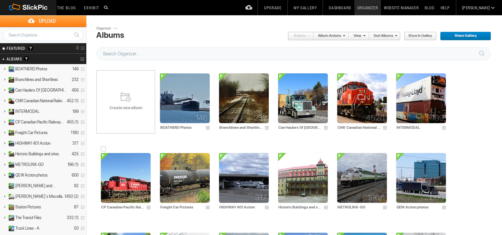
click at [131, 174] on img at bounding box center [126, 178] width 50 height 50
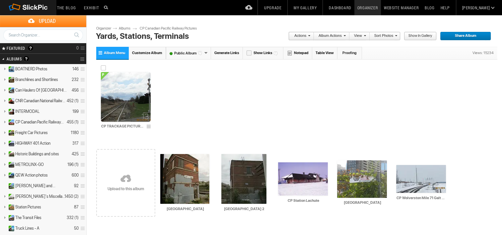
click at [120, 98] on img at bounding box center [126, 97] width 50 height 50
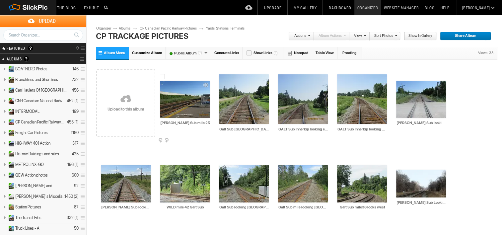
click at [195, 108] on img at bounding box center [185, 99] width 50 height 37
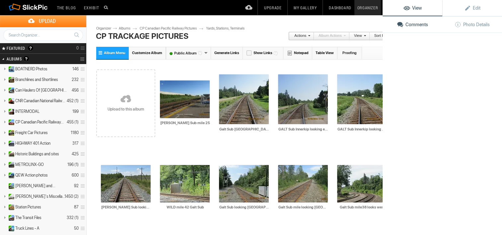
click at [195, 108] on img at bounding box center [185, 98] width 50 height 37
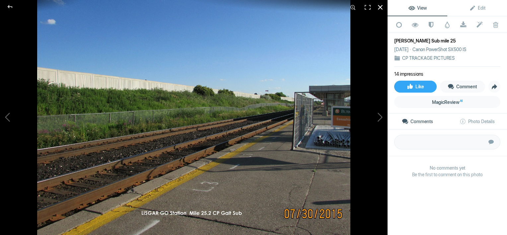
click at [381, 7] on div at bounding box center [380, 7] width 15 height 15
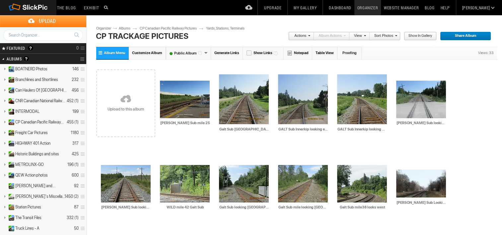
click at [129, 96] on link at bounding box center [125, 99] width 59 height 77
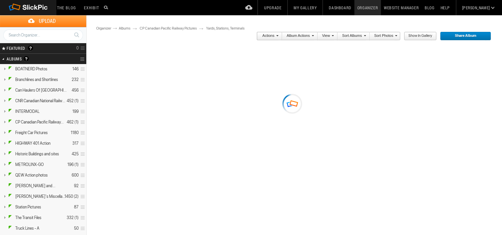
type input "CP TRACKAGE PICTURES"
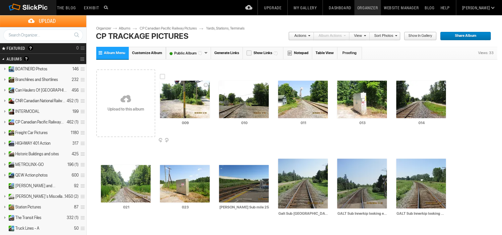
click at [189, 98] on img at bounding box center [185, 99] width 50 height 37
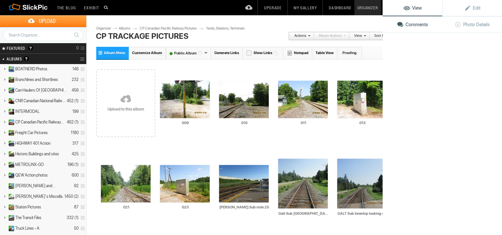
click at [189, 98] on img at bounding box center [185, 98] width 50 height 37
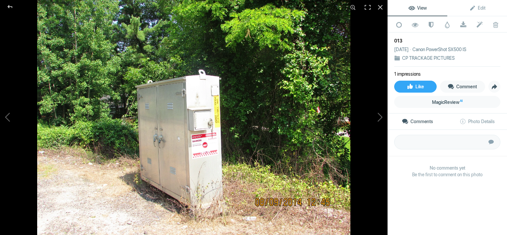
click at [194, 96] on img at bounding box center [193, 117] width 313 height 235
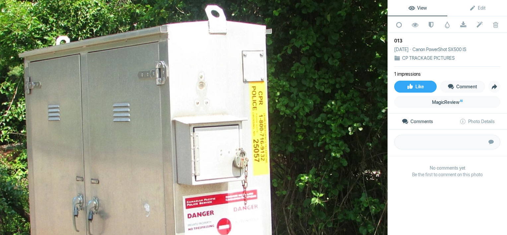
click at [201, 89] on img at bounding box center [191, 145] width 920 height 690
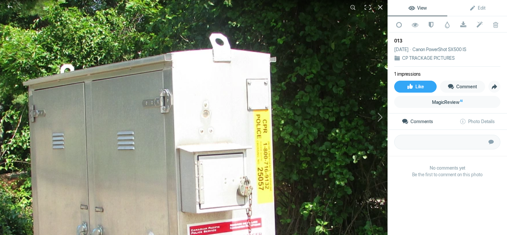
click at [380, 117] on button at bounding box center [362, 117] width 50 height 85
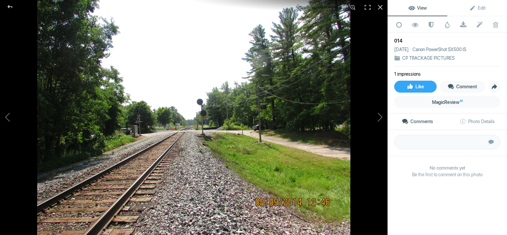
click at [244, 158] on img at bounding box center [193, 117] width 313 height 235
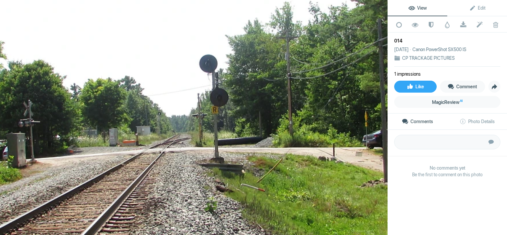
click at [292, 224] on img at bounding box center [190, 109] width 920 height 690
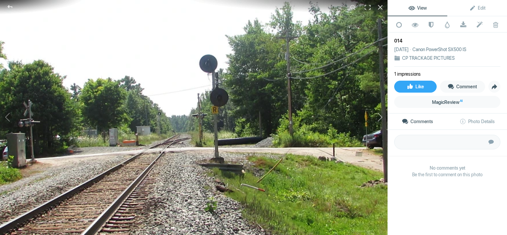
click at [379, 139] on button at bounding box center [362, 117] width 50 height 85
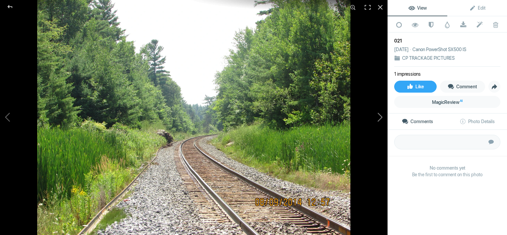
click at [379, 120] on button at bounding box center [362, 117] width 50 height 85
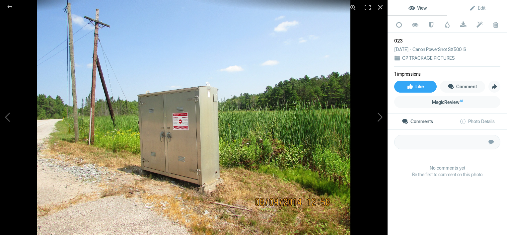
click at [195, 141] on img at bounding box center [193, 117] width 313 height 235
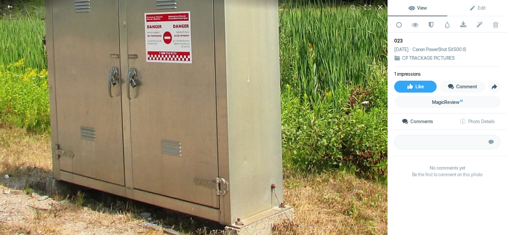
click at [237, 234] on html "The Blog Search Search Exhibit Fresh Photos Editor's Choice Photos Photoblogs M…" at bounding box center [253, 117] width 507 height 235
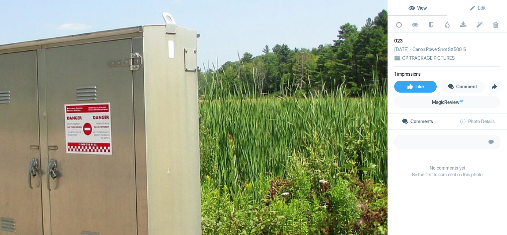
click at [165, 234] on html "The Blog Search Search Exhibit Fresh Photos Editor's Choice Photos Photoblogs M…" at bounding box center [253, 117] width 507 height 235
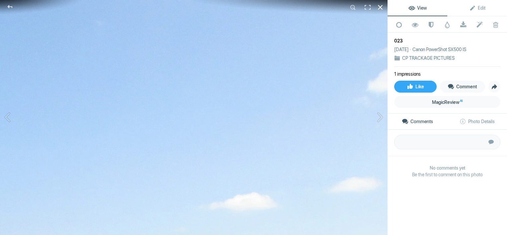
click at [381, 7] on div at bounding box center [380, 7] width 15 height 15
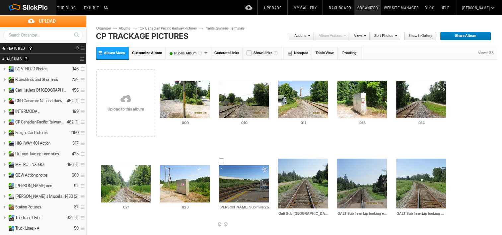
click at [240, 187] on img at bounding box center [244, 183] width 50 height 37
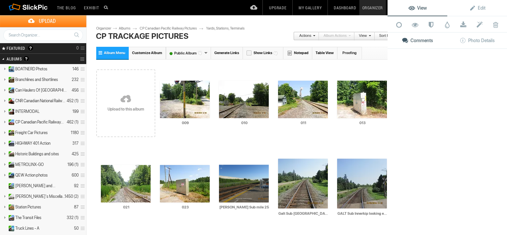
click at [240, 187] on img at bounding box center [244, 182] width 50 height 37
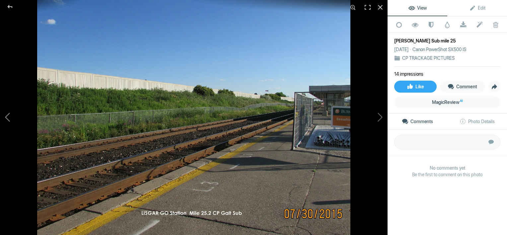
click at [5, 116] on button at bounding box center [25, 117] width 50 height 85
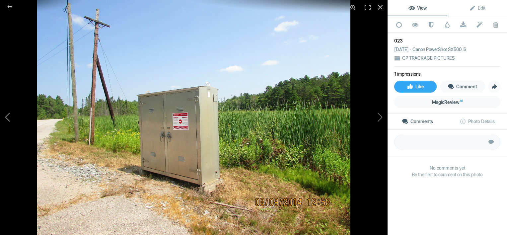
click at [5, 116] on button at bounding box center [25, 117] width 50 height 85
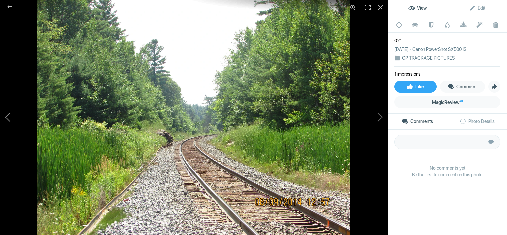
click at [5, 116] on button at bounding box center [25, 117] width 50 height 85
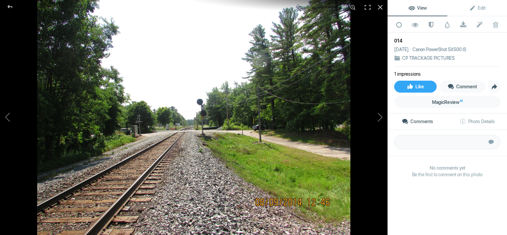
click at [150, 147] on img at bounding box center [193, 117] width 313 height 235
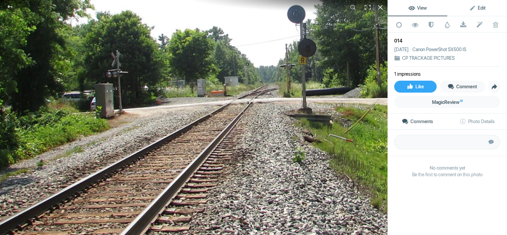
click at [472, 7] on span "Edit" at bounding box center [477, 7] width 16 height 5
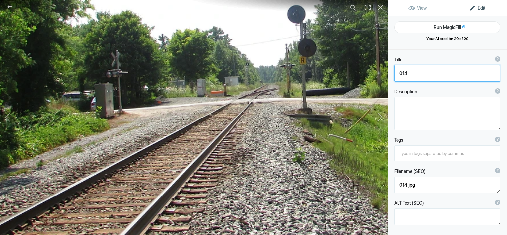
drag, startPoint x: 416, startPoint y: 71, endPoint x: 371, endPoint y: 80, distance: 45.5
click at [371, 80] on div "014 View Edit Run MagicFill AI Your AI credits: 20 of 20 You have used all your…" at bounding box center [253, 117] width 507 height 235
click at [411, 71] on textarea at bounding box center [447, 73] width 106 height 17
drag, startPoint x: 413, startPoint y: 75, endPoint x: 399, endPoint y: 82, distance: 16.0
click at [399, 82] on div "Title ? Photo title is one of the highest used Search Engine ranking criteria a…" at bounding box center [446, 69] width 119 height 32
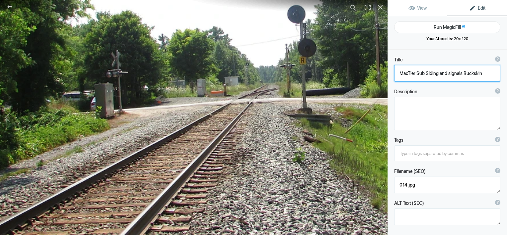
click at [410, 76] on textarea at bounding box center [447, 73] width 106 height 17
click at [333, 135] on img at bounding box center [278, 60] width 920 height 690
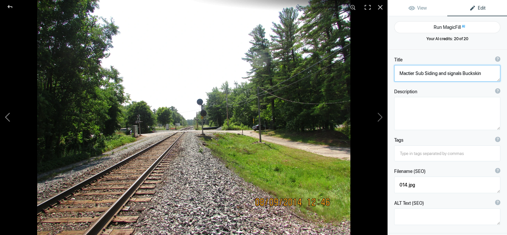
click at [9, 118] on button at bounding box center [25, 117] width 50 height 85
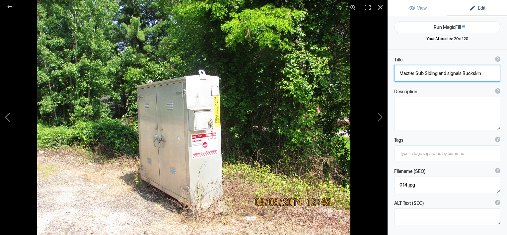
type textarea "013"
type textarea "013.jpg"
click at [9, 118] on button at bounding box center [25, 117] width 50 height 85
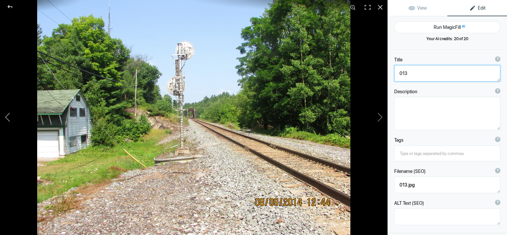
type textarea "011"
type textarea "011.jpg"
drag, startPoint x: 455, startPoint y: 72, endPoint x: 376, endPoint y: 72, distance: 78.6
click at [376, 72] on div "011 View Edit Run MagicFill AI Your AI credits: 20 of 20 You have used all your…" at bounding box center [253, 117] width 507 height 235
type textarea "MacTier Sub Looking north"
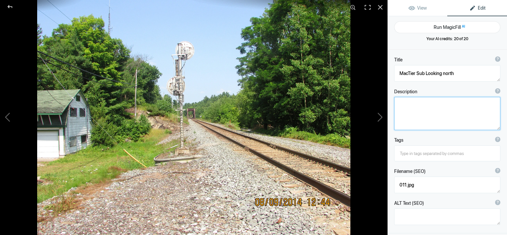
click at [421, 112] on textarea at bounding box center [447, 113] width 106 height 33
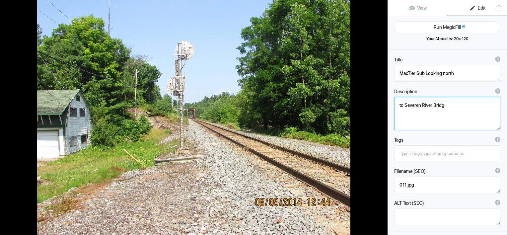
type textarea "to Severen River Bridge"
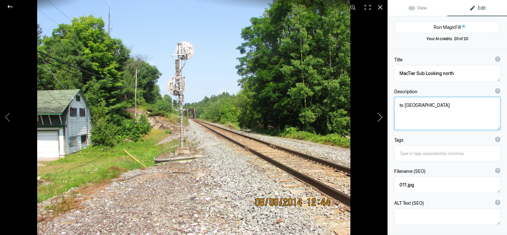
click at [382, 122] on button at bounding box center [362, 117] width 50 height 85
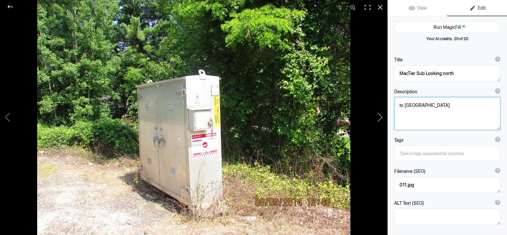
type textarea "013"
type textarea "013.jpg"
click at [382, 122] on button at bounding box center [362, 117] width 50 height 85
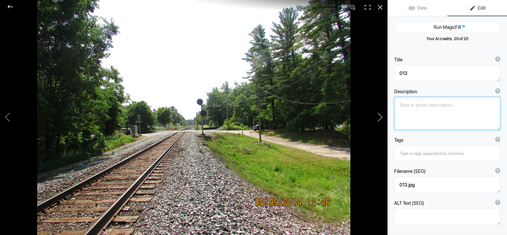
type textarea "Mactier Sub Siding and signals Buckskin"
type textarea "014.jpg"
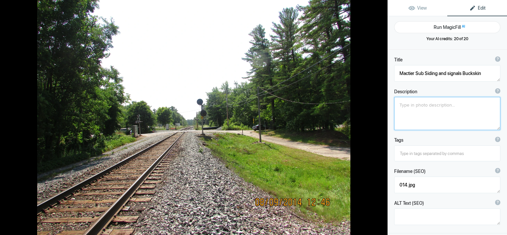
click at [382, 122] on button at bounding box center [362, 117] width 50 height 85
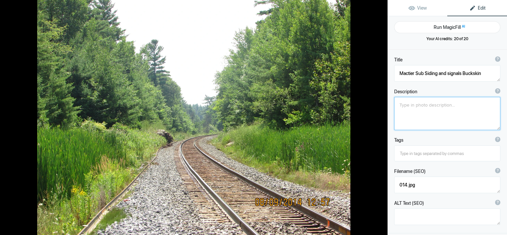
type textarea "021"
type textarea "021.jpg"
